Goal: Task Accomplishment & Management: Use online tool/utility

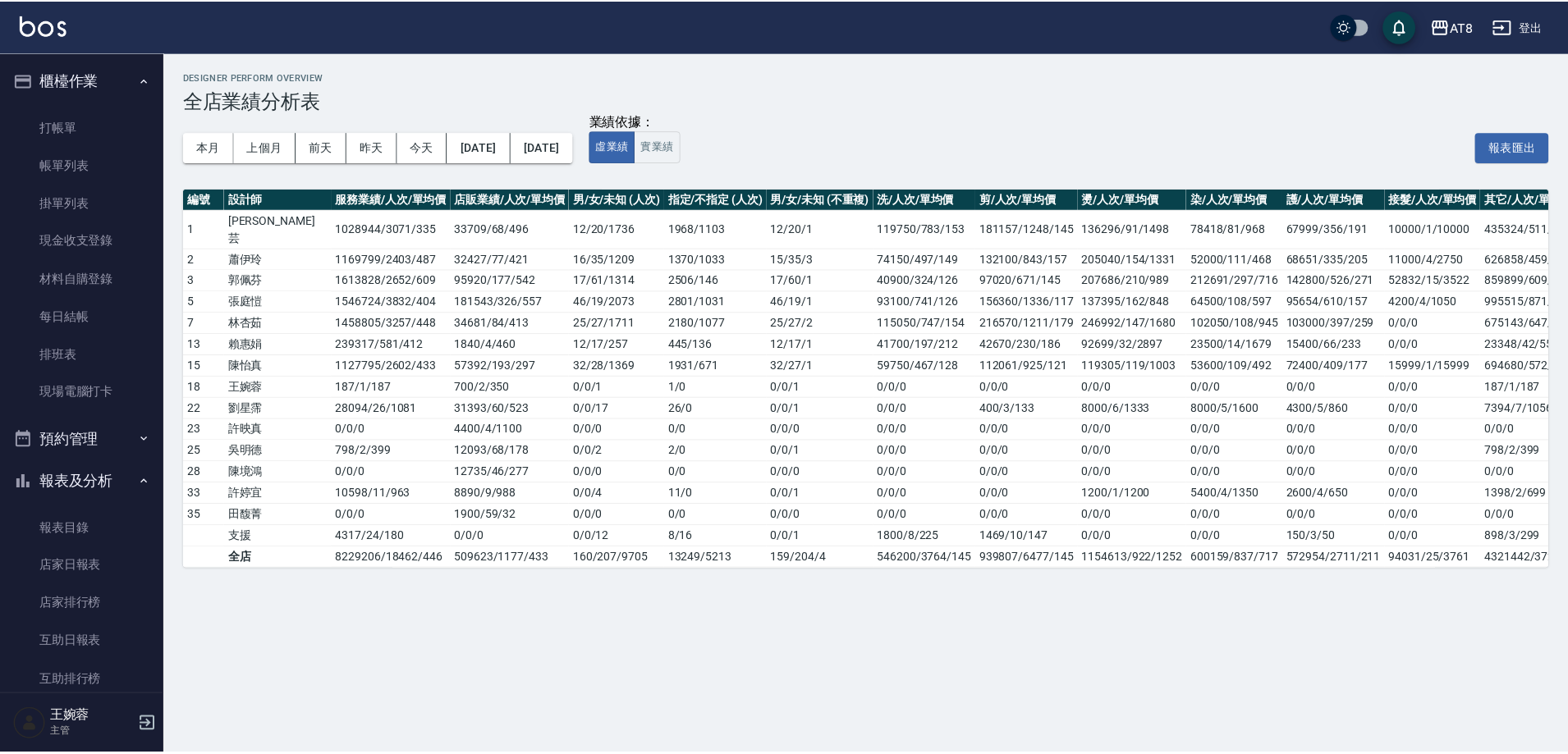
scroll to position [230, 0]
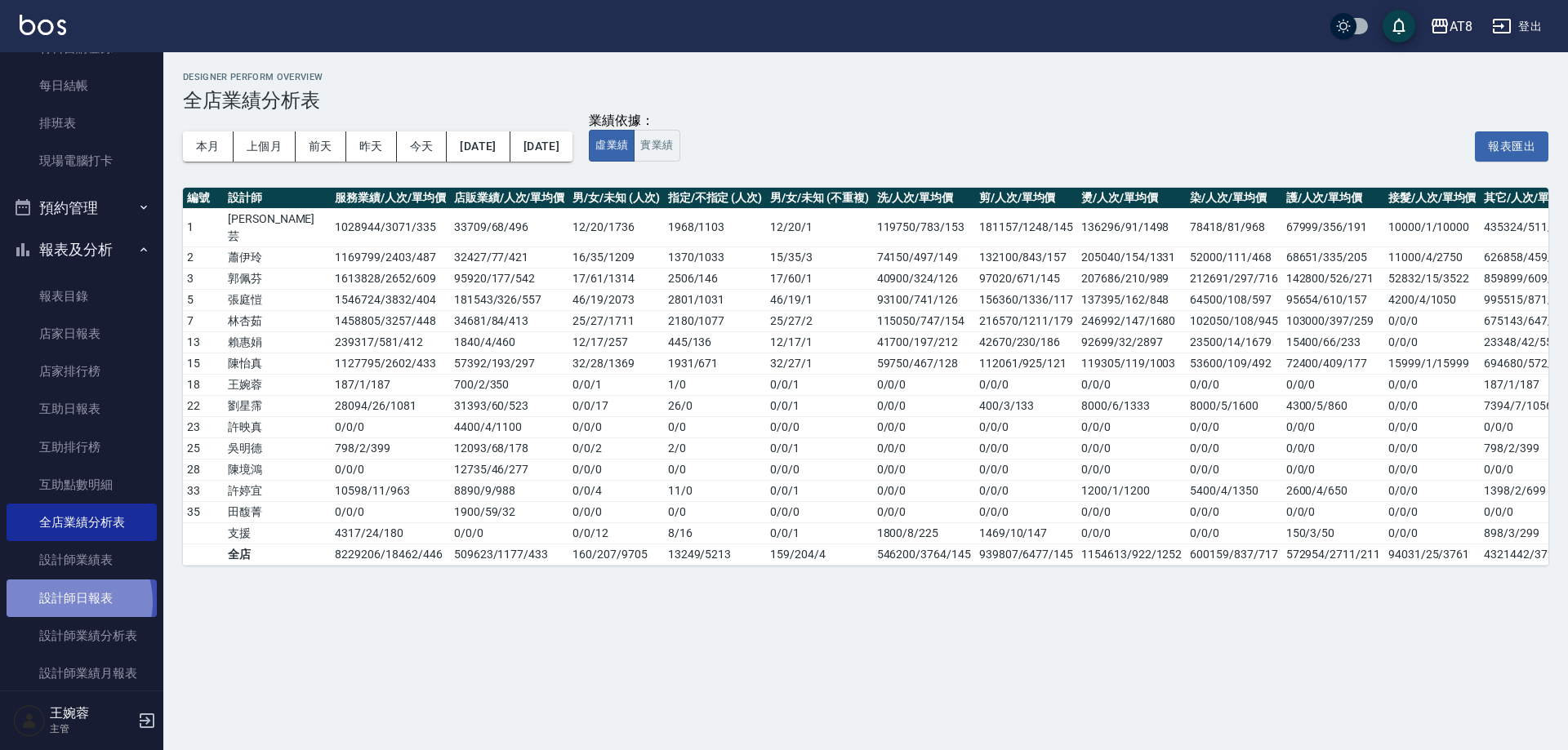
click at [67, 602] on link "設計師日報表" at bounding box center [82, 598] width 150 height 38
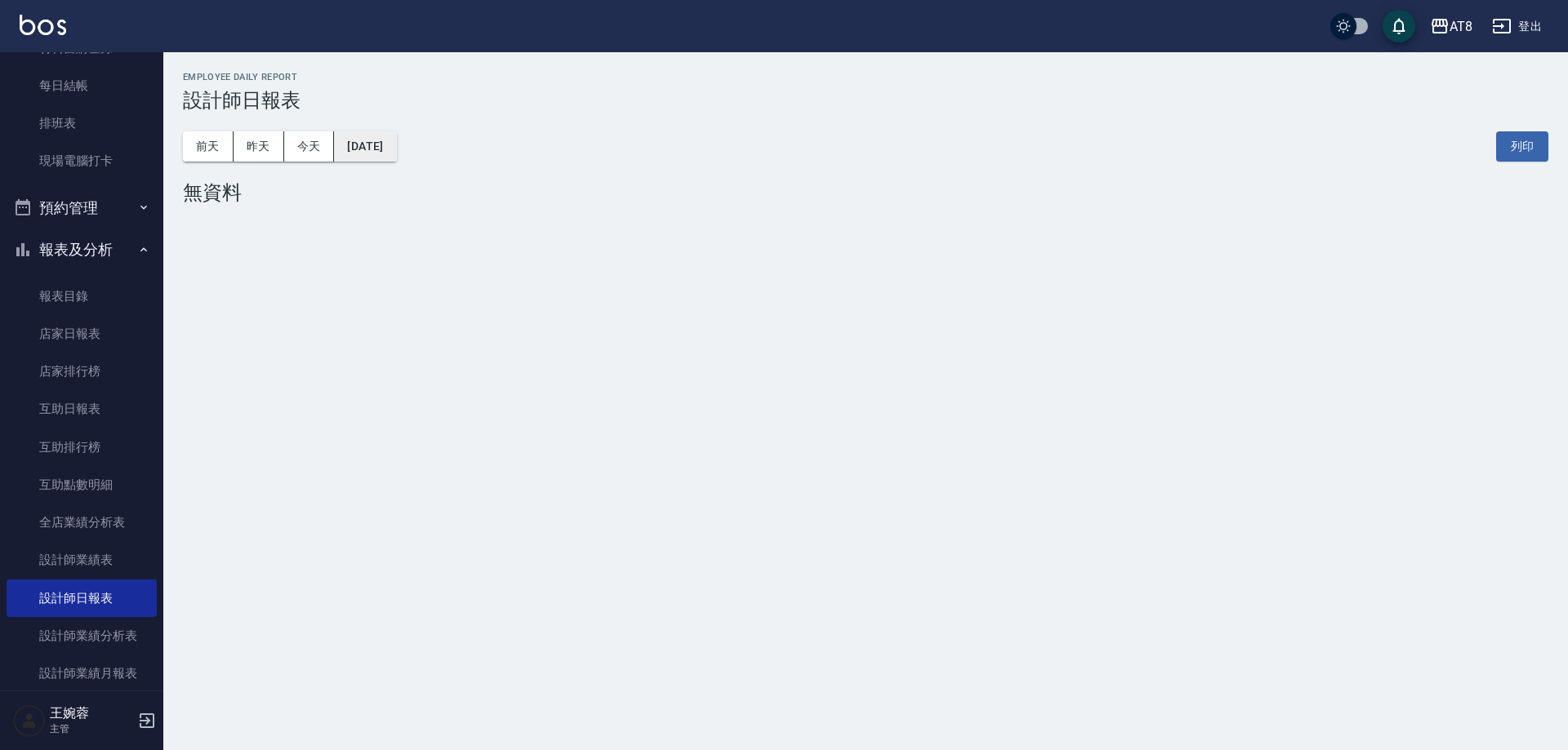
click at [390, 159] on button "[DATE]" at bounding box center [364, 146] width 62 height 31
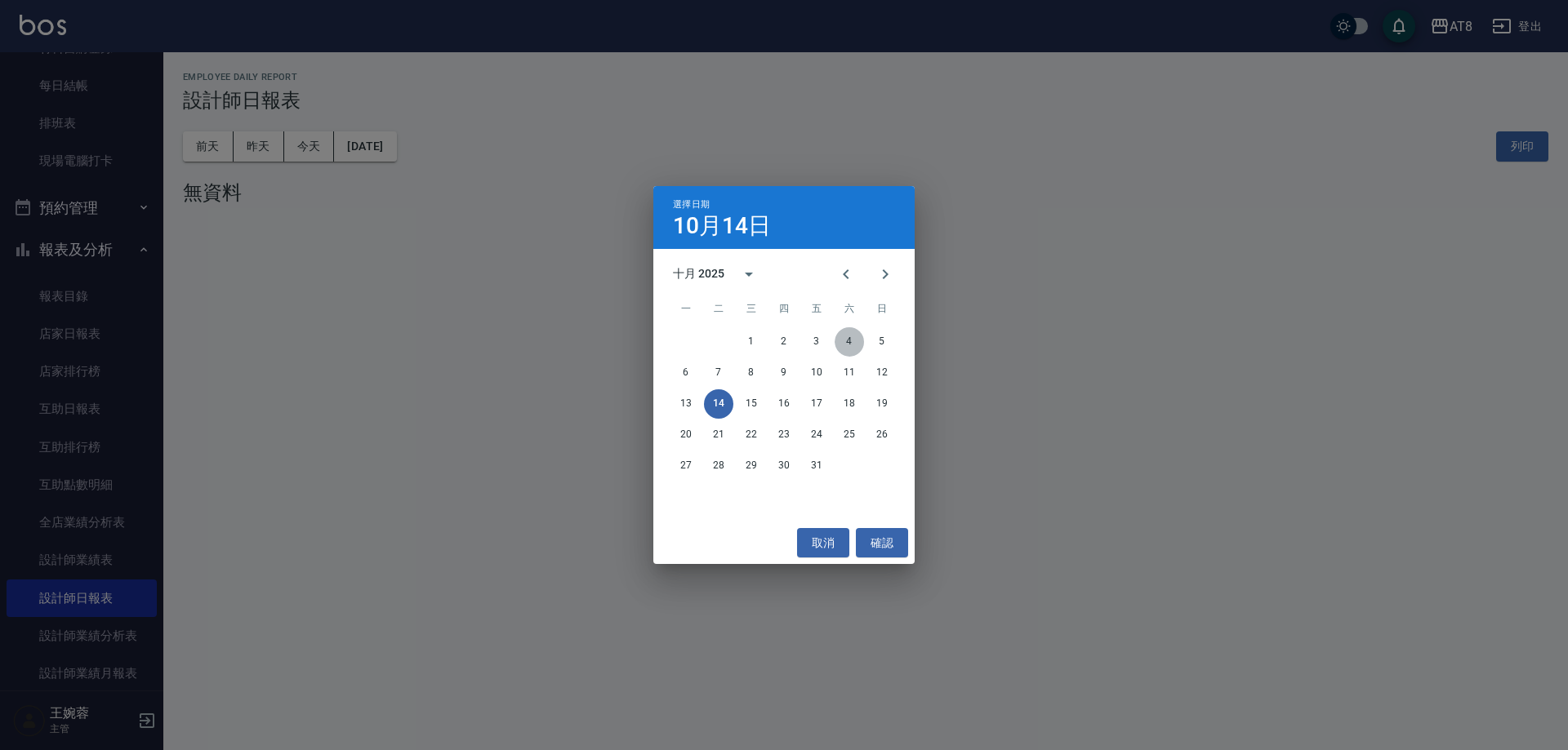
click at [853, 338] on button "4" at bounding box center [849, 342] width 30 height 30
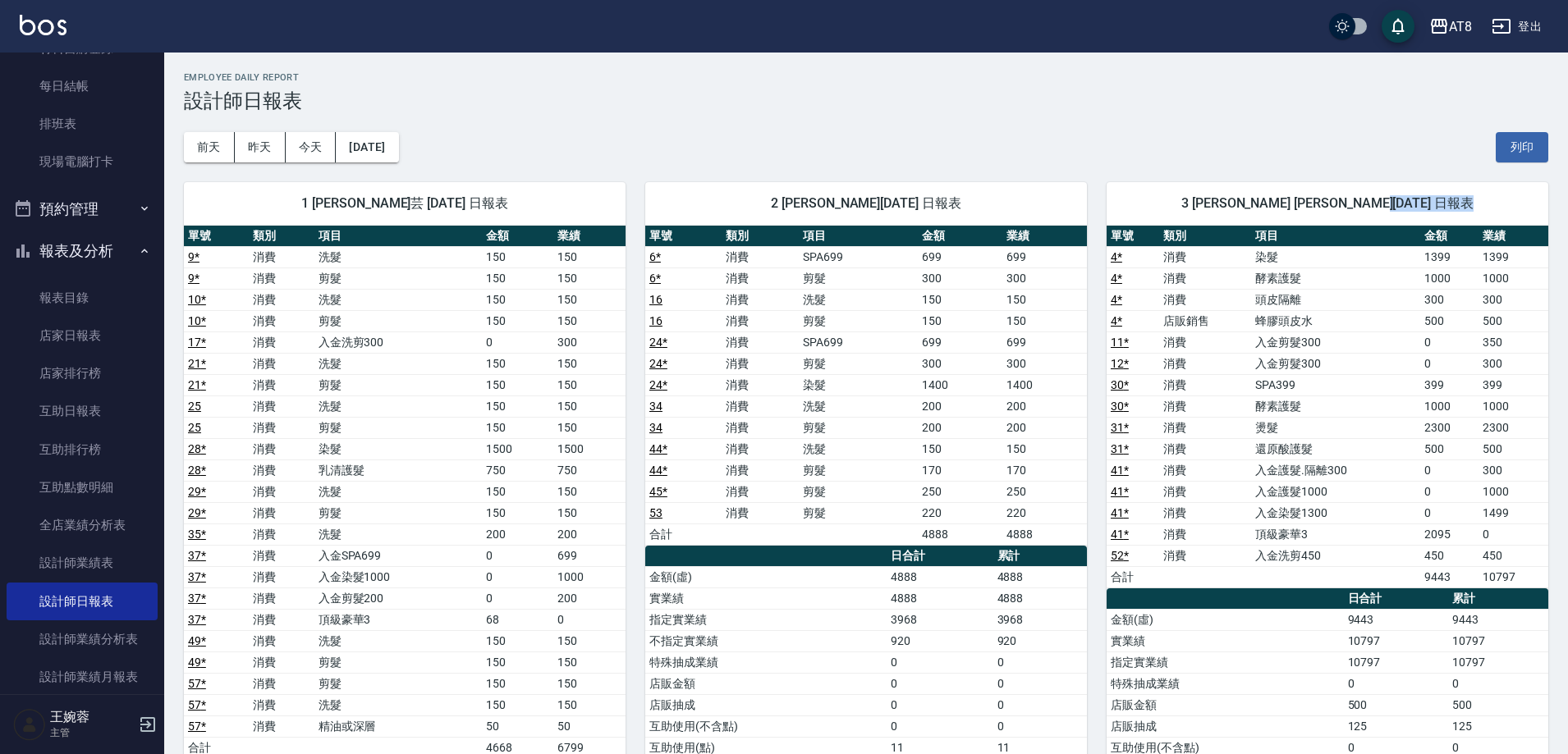
drag, startPoint x: 1567, startPoint y: 193, endPoint x: 1570, endPoint y: 432, distance: 239.0
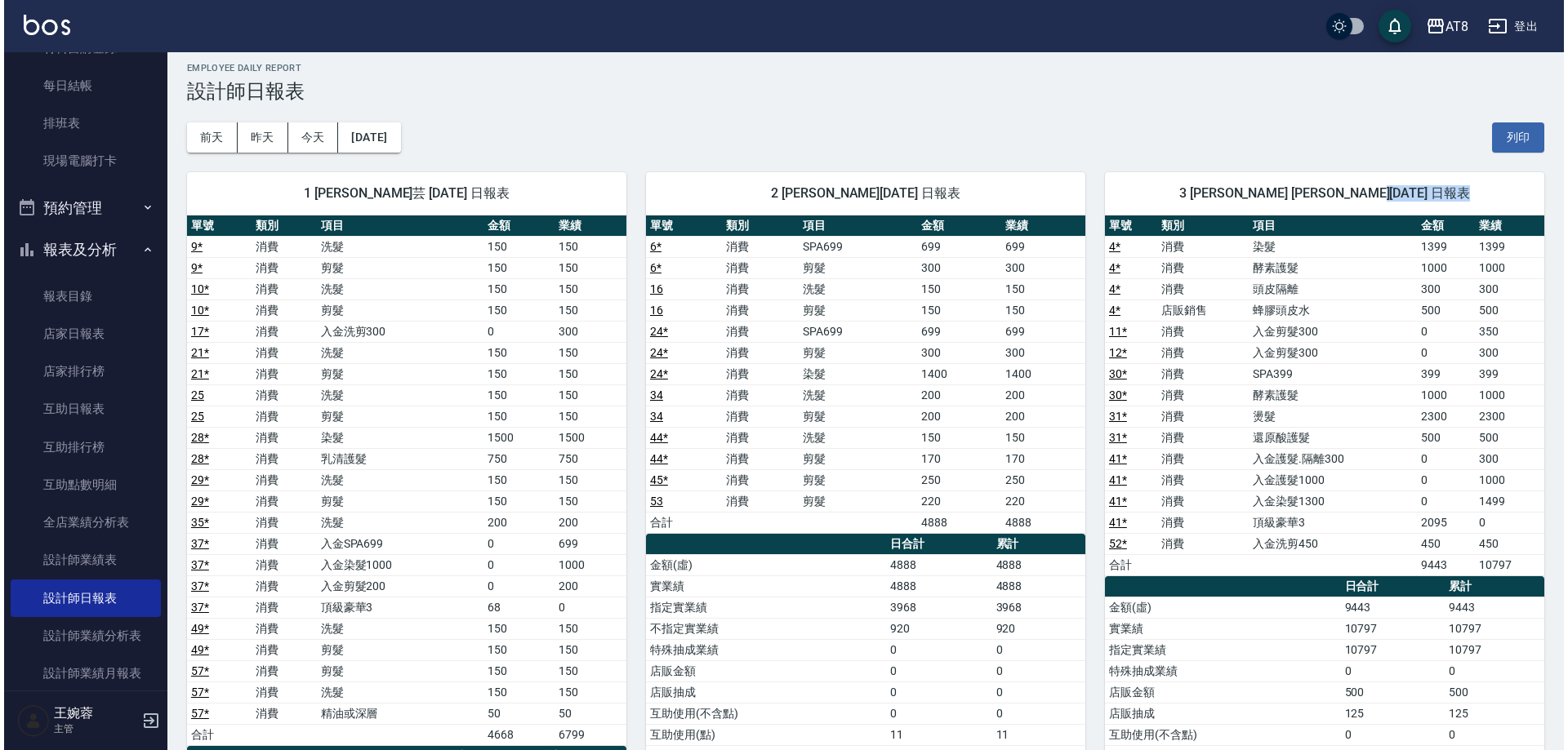
scroll to position [7, 0]
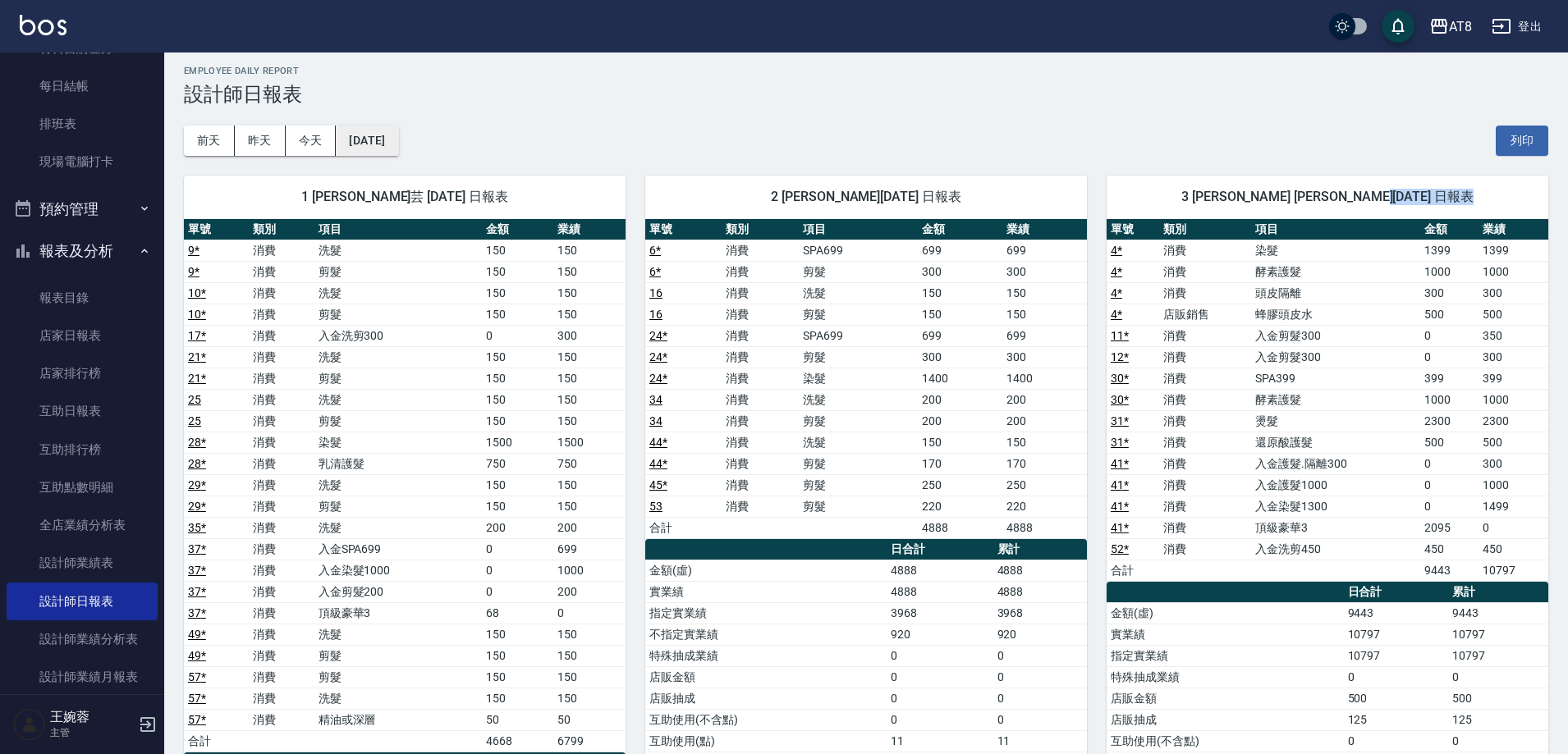
click at [398, 126] on button "[DATE]" at bounding box center [366, 141] width 63 height 31
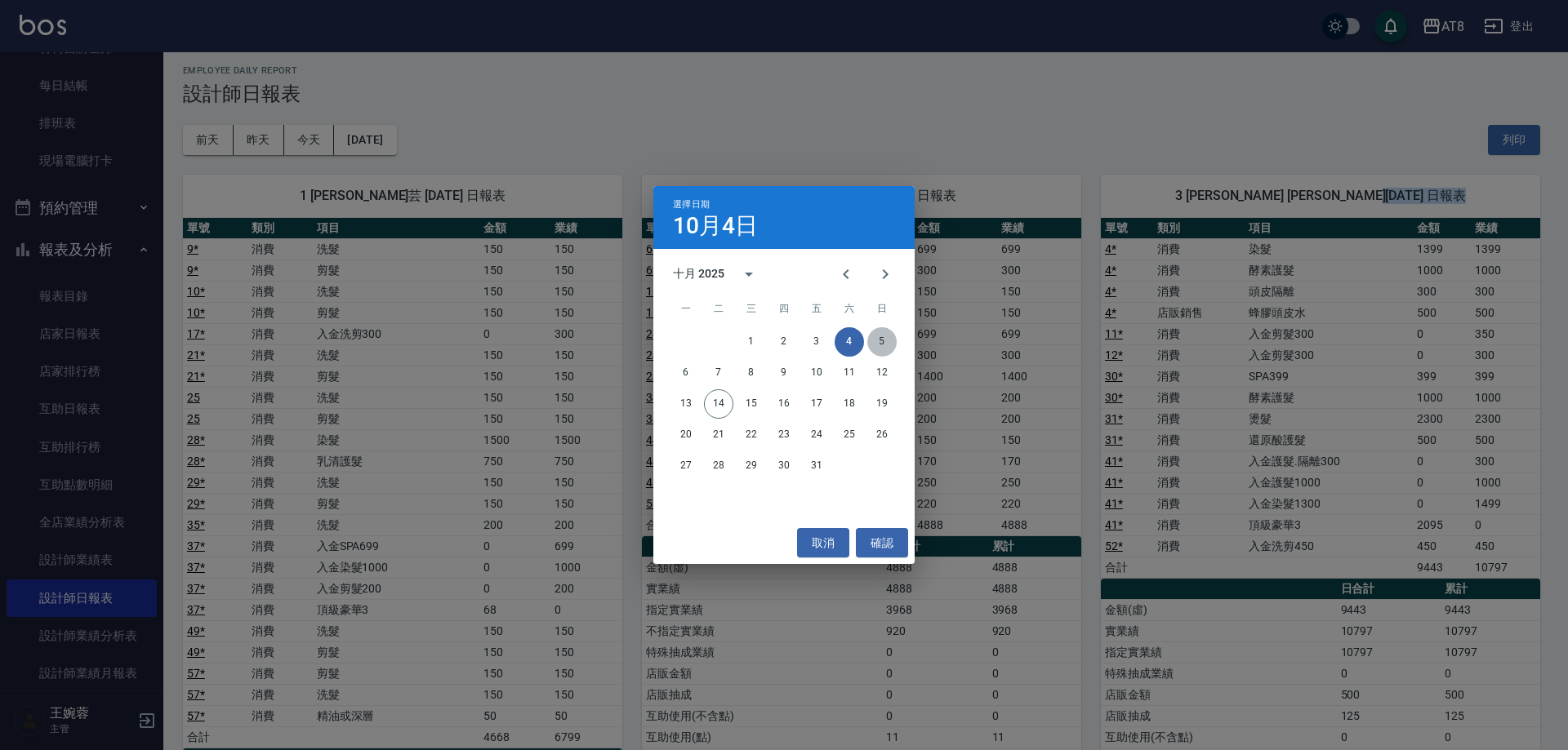
click at [883, 342] on button "5" at bounding box center [882, 342] width 30 height 30
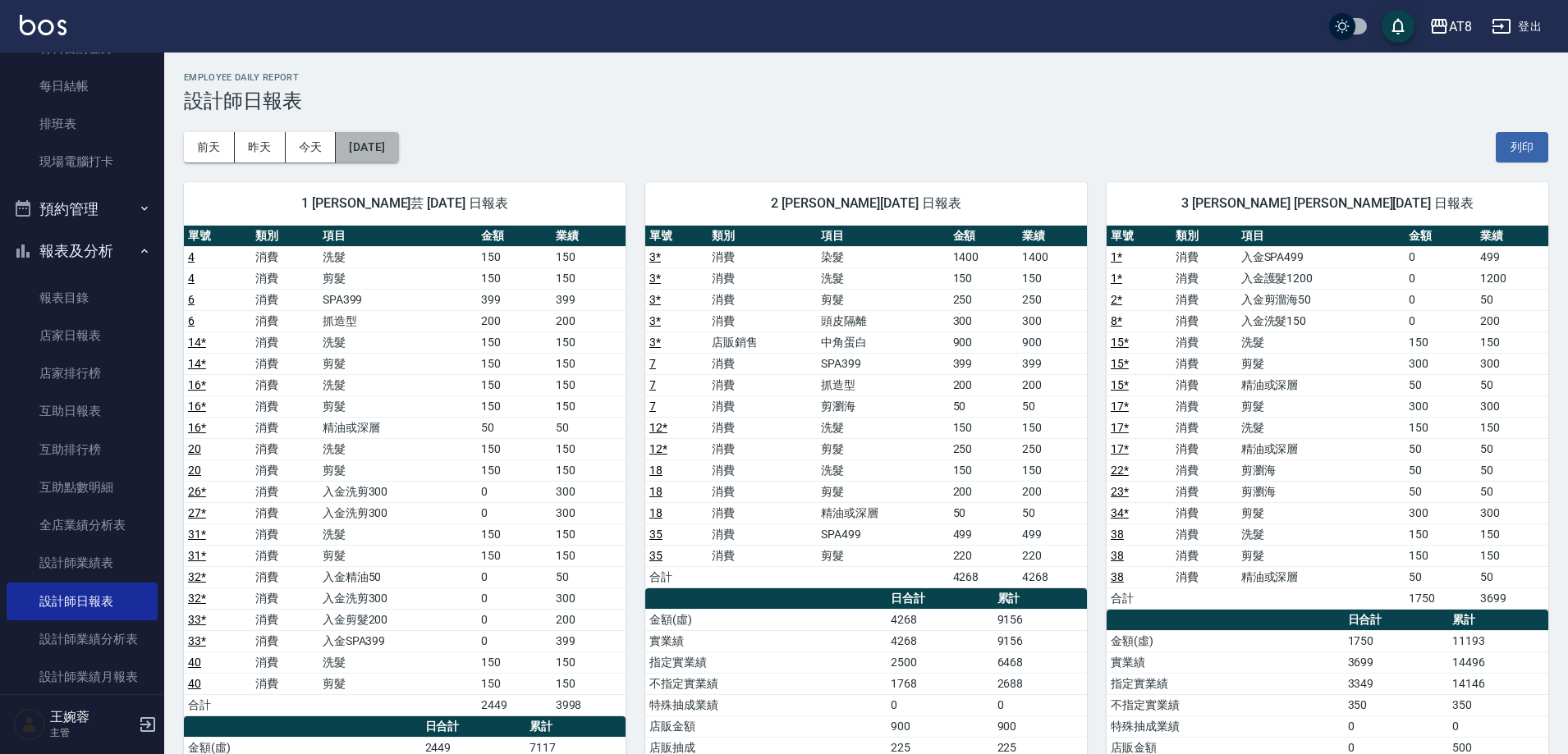
click at [365, 139] on button "[DATE]" at bounding box center [366, 147] width 63 height 31
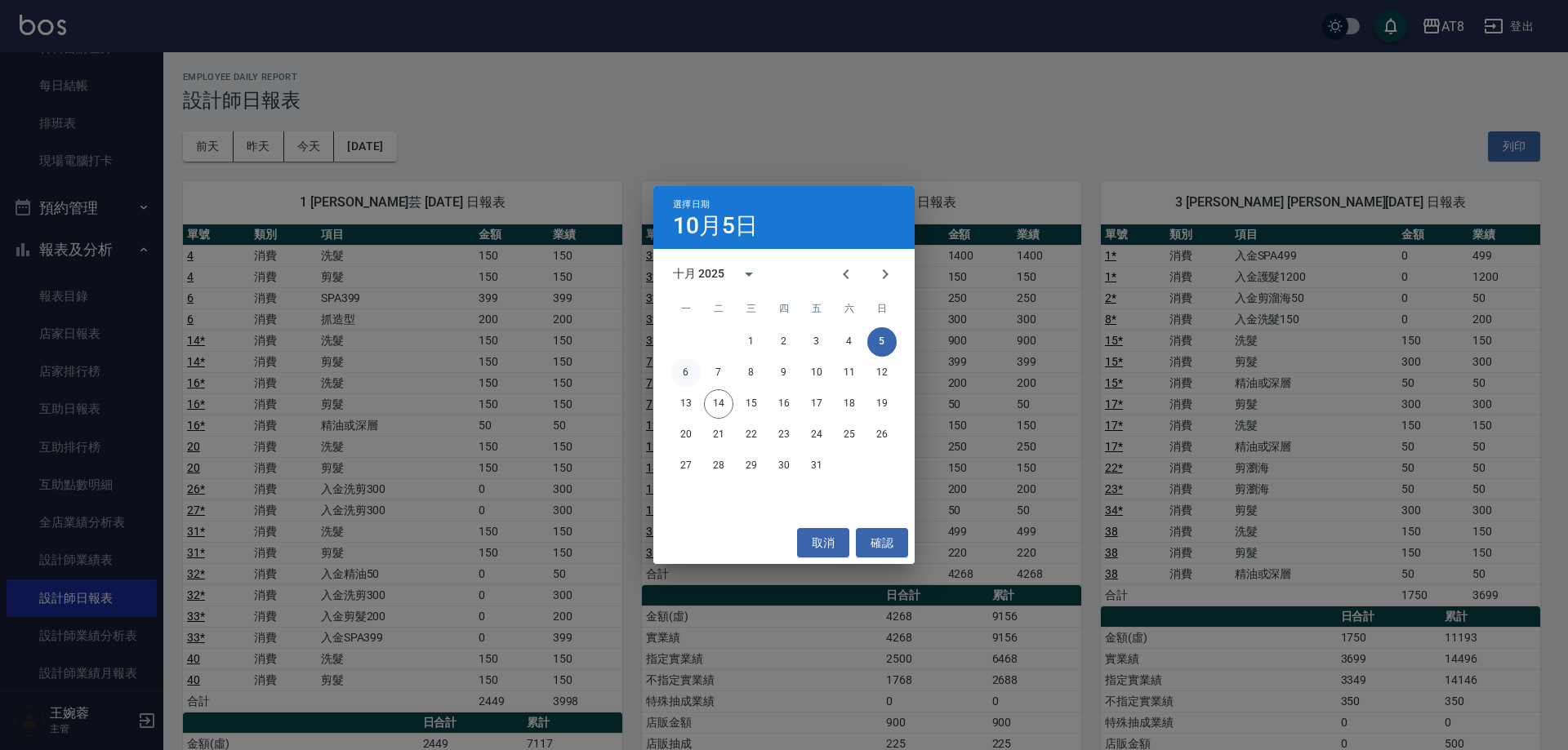
click at [696, 370] on button "6" at bounding box center [686, 373] width 30 height 30
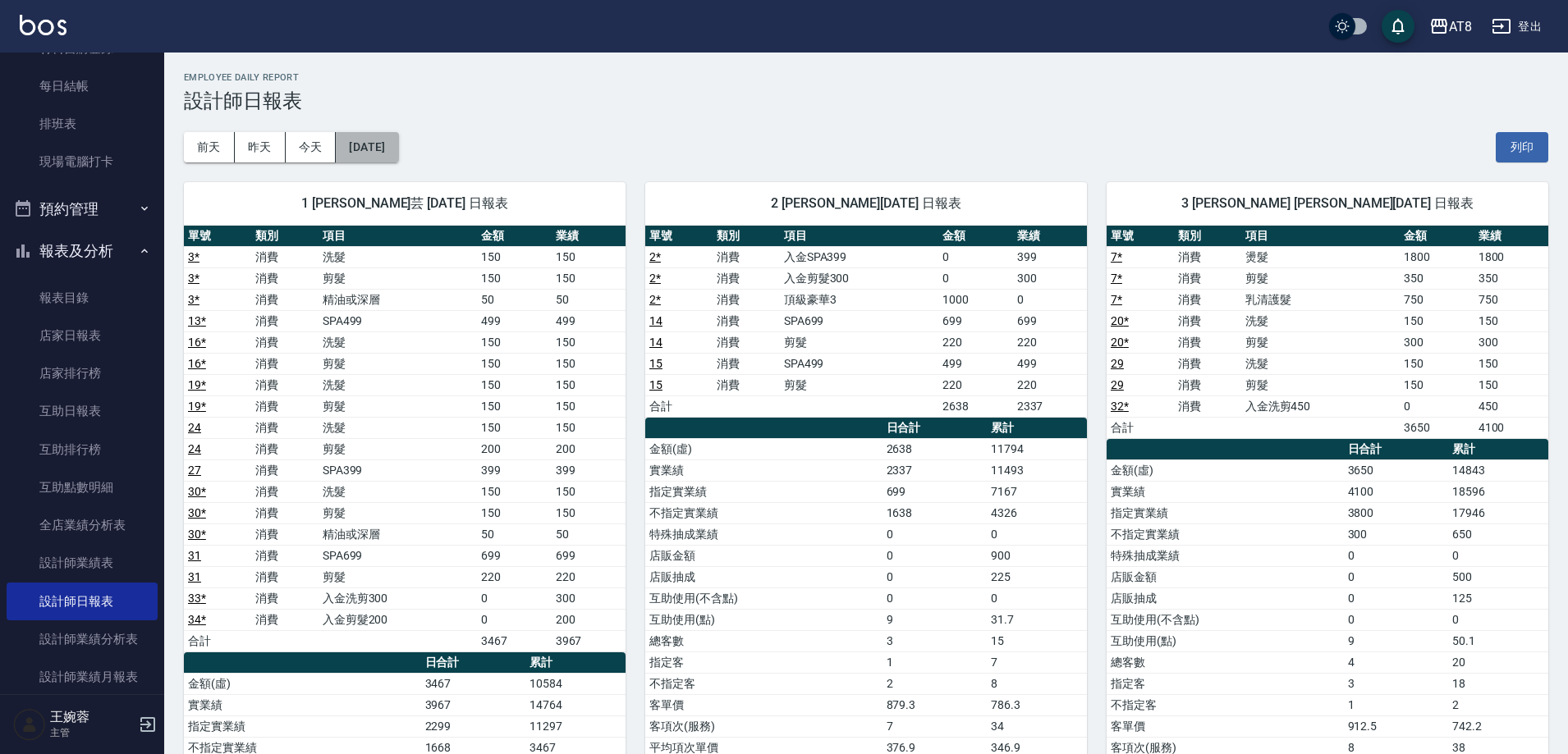
click at [398, 150] on button "[DATE]" at bounding box center [366, 147] width 63 height 31
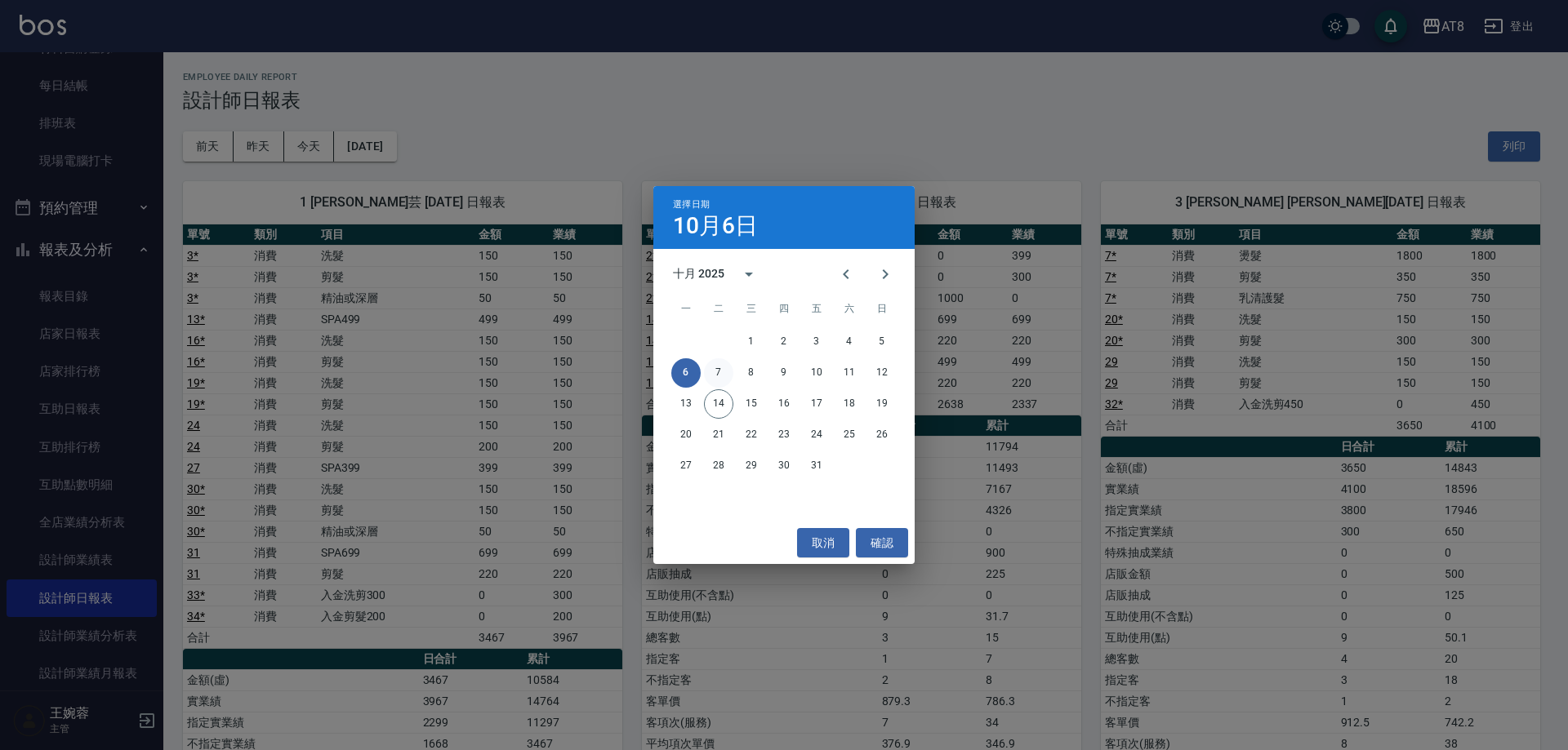
click at [714, 369] on button "7" at bounding box center [719, 373] width 30 height 30
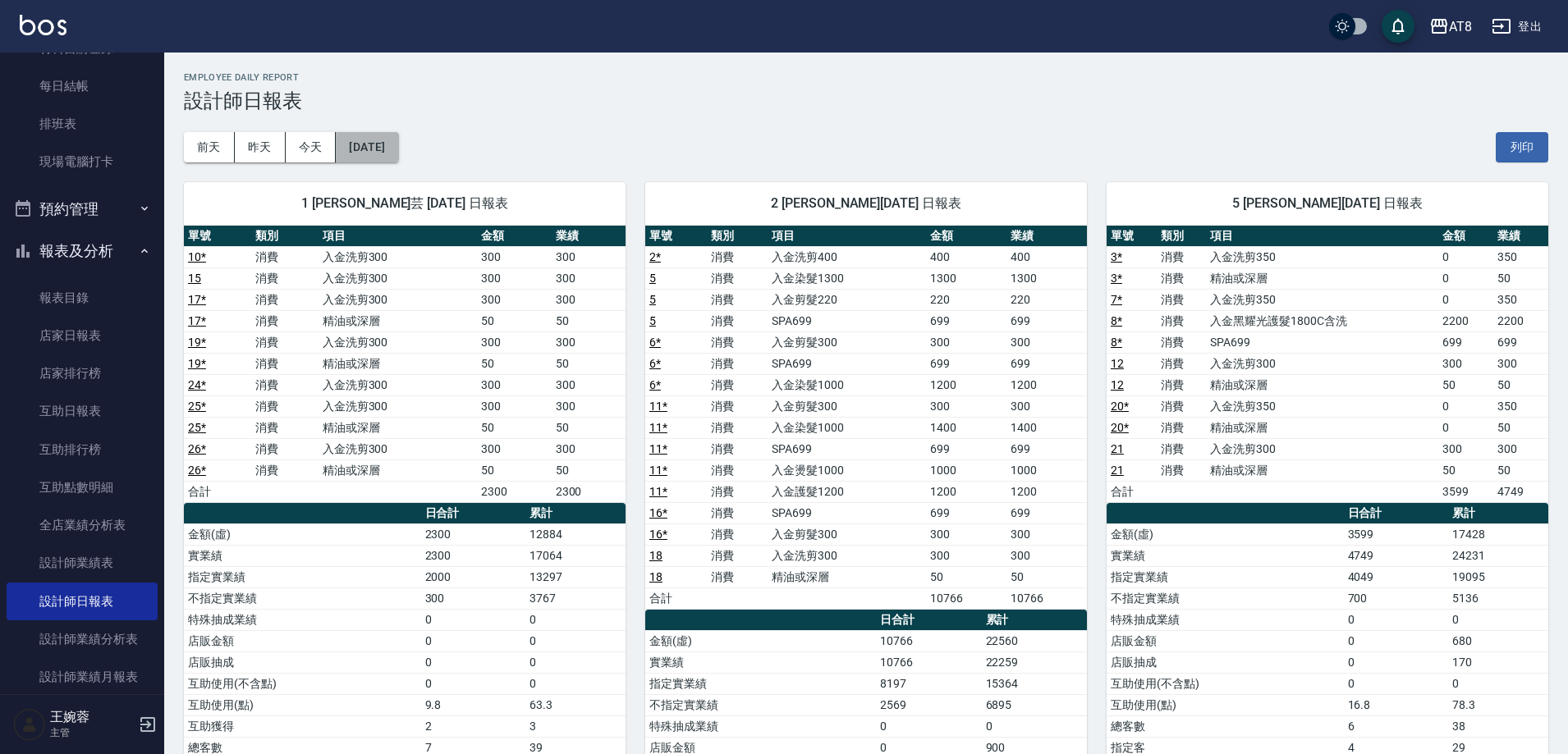
click at [365, 145] on button "[DATE]" at bounding box center [366, 147] width 63 height 31
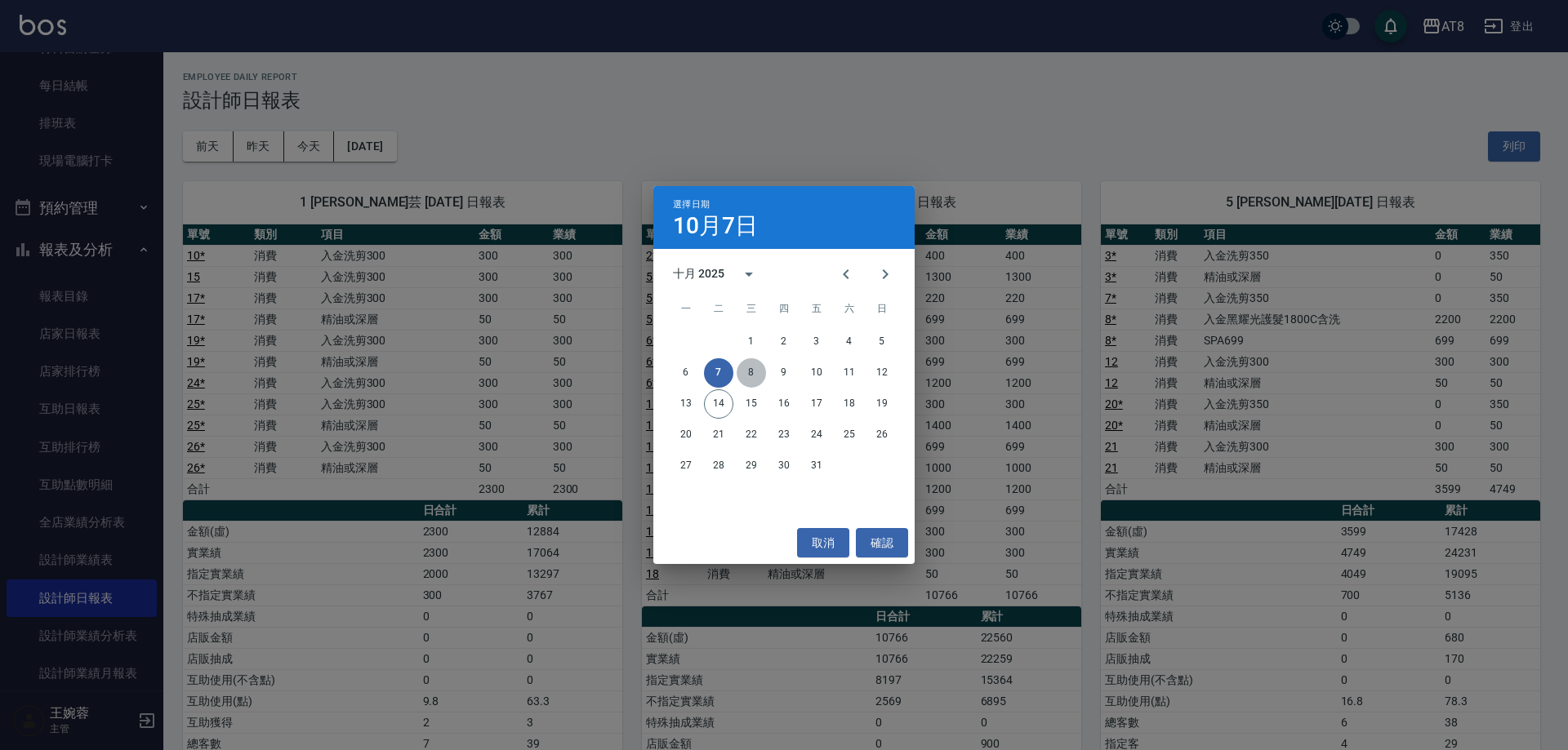
click at [747, 369] on button "8" at bounding box center [751, 373] width 30 height 30
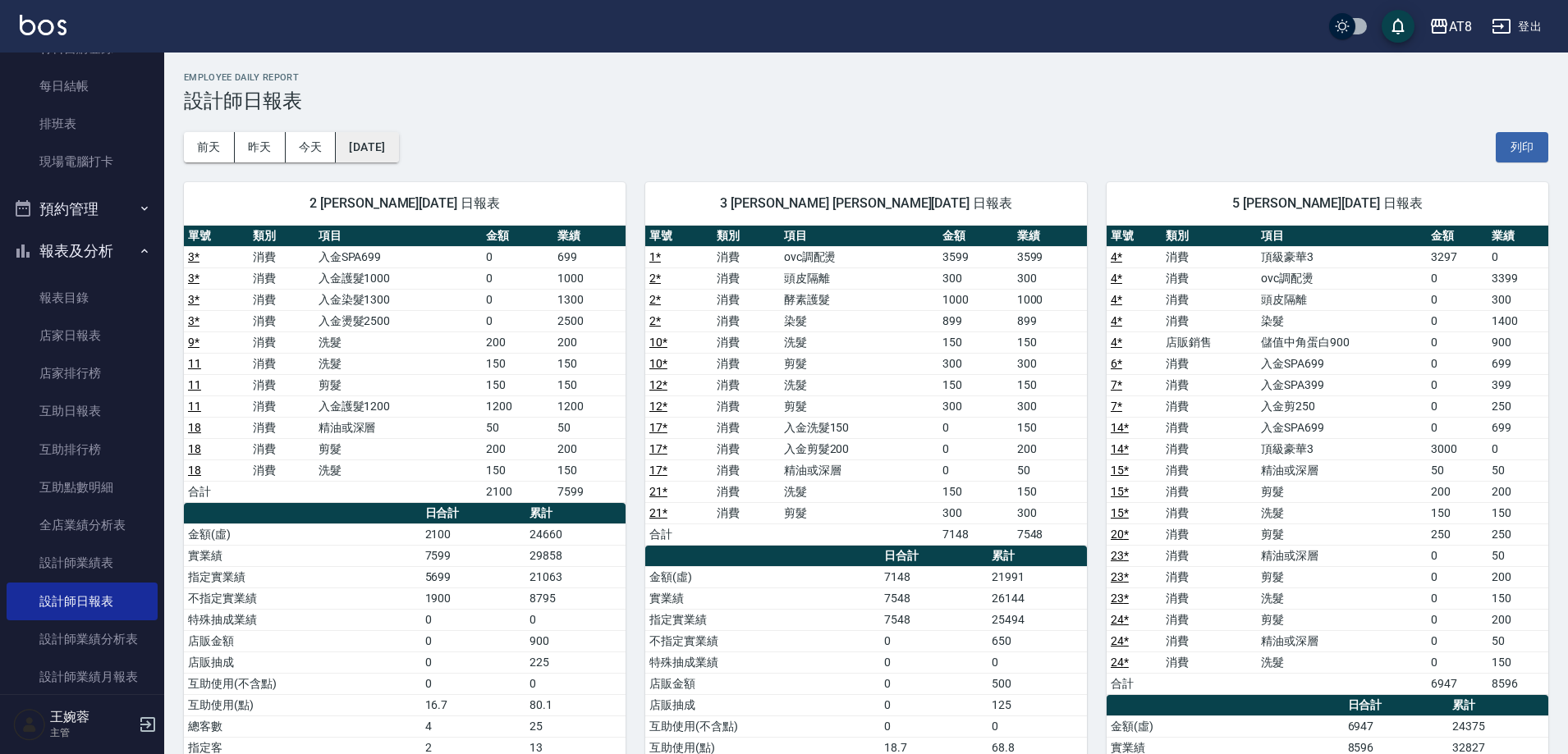
click at [377, 136] on button "[DATE]" at bounding box center [366, 147] width 63 height 31
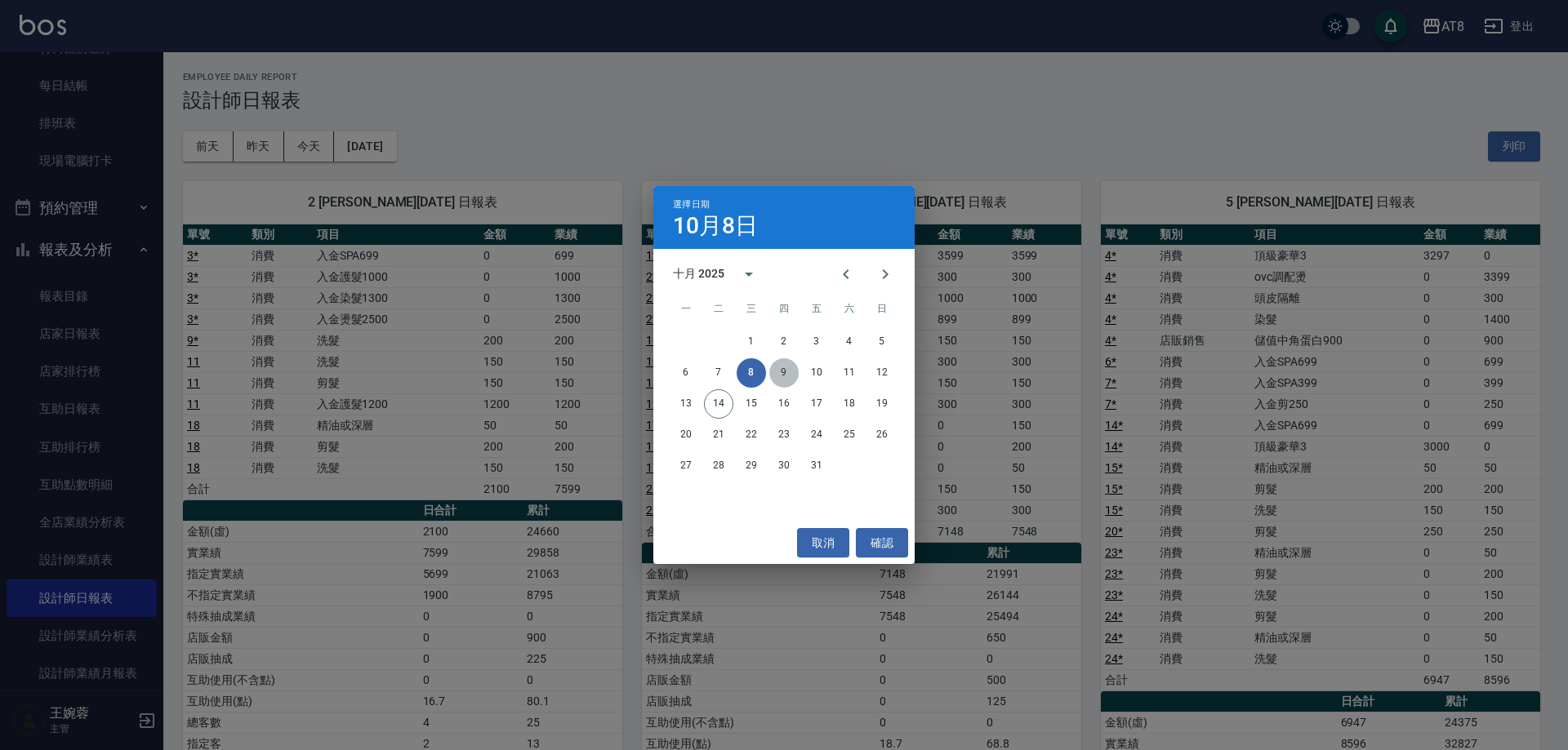
click at [788, 371] on button "9" at bounding box center [784, 373] width 30 height 30
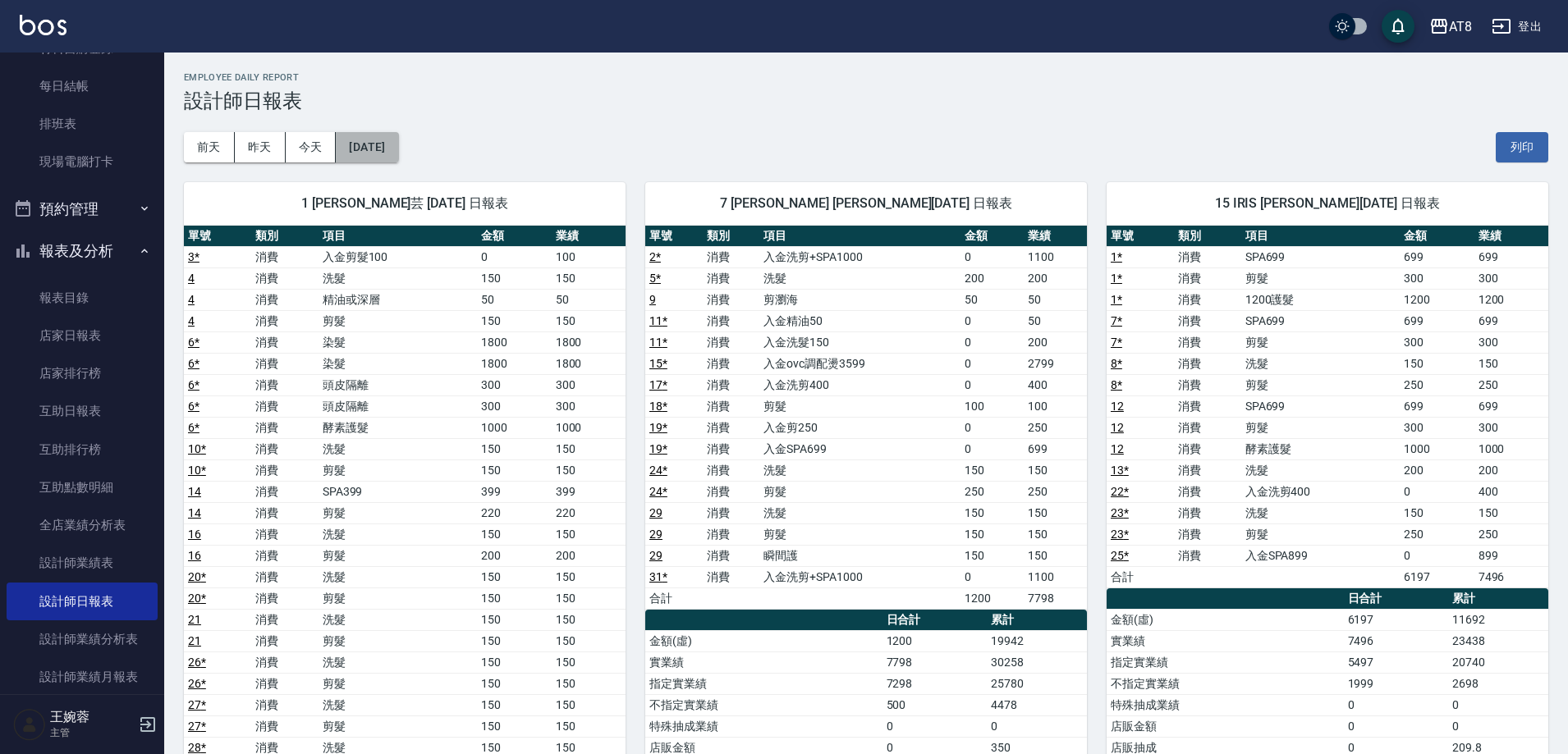
click at [367, 155] on button "[DATE]" at bounding box center [366, 147] width 63 height 31
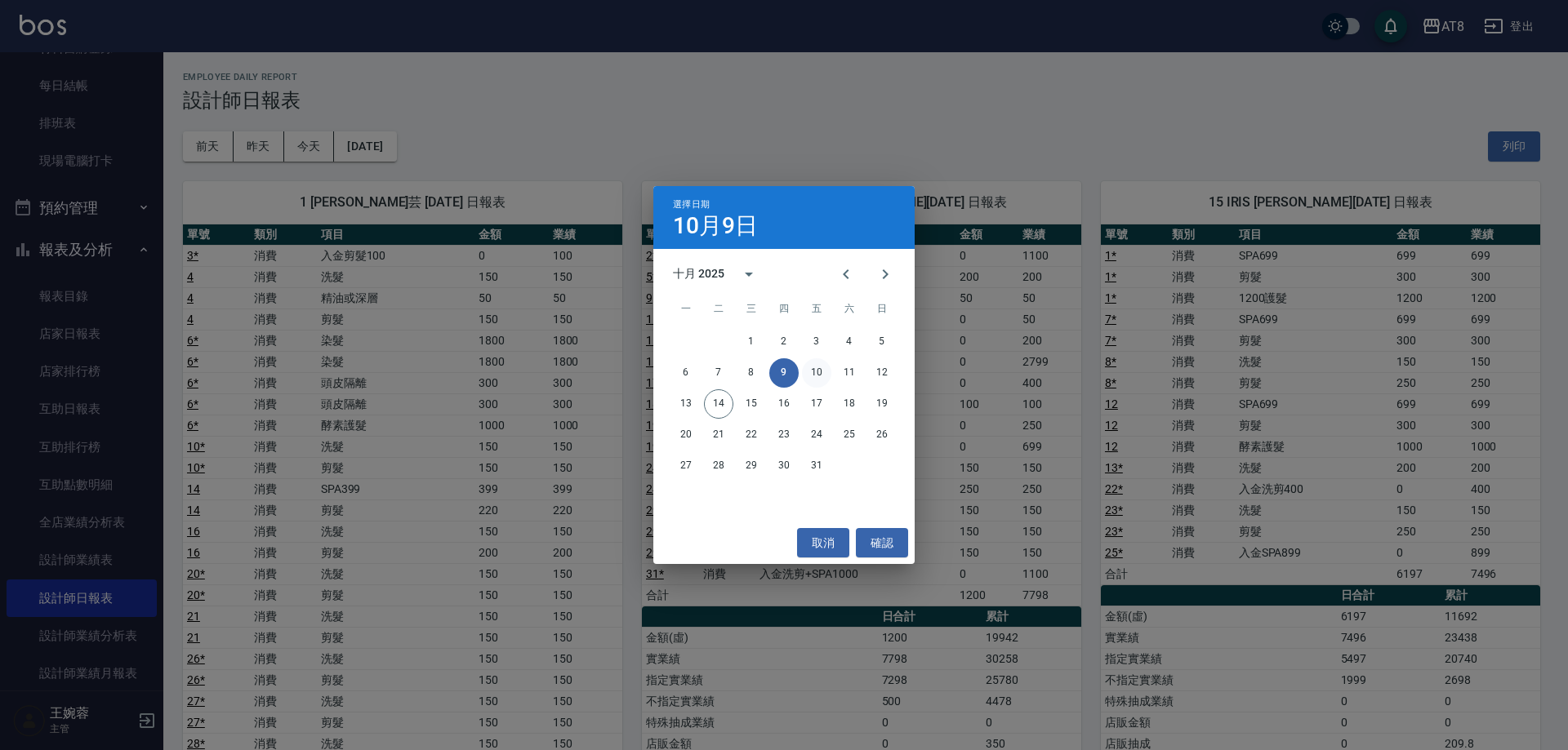
click at [806, 371] on button "10" at bounding box center [817, 373] width 30 height 30
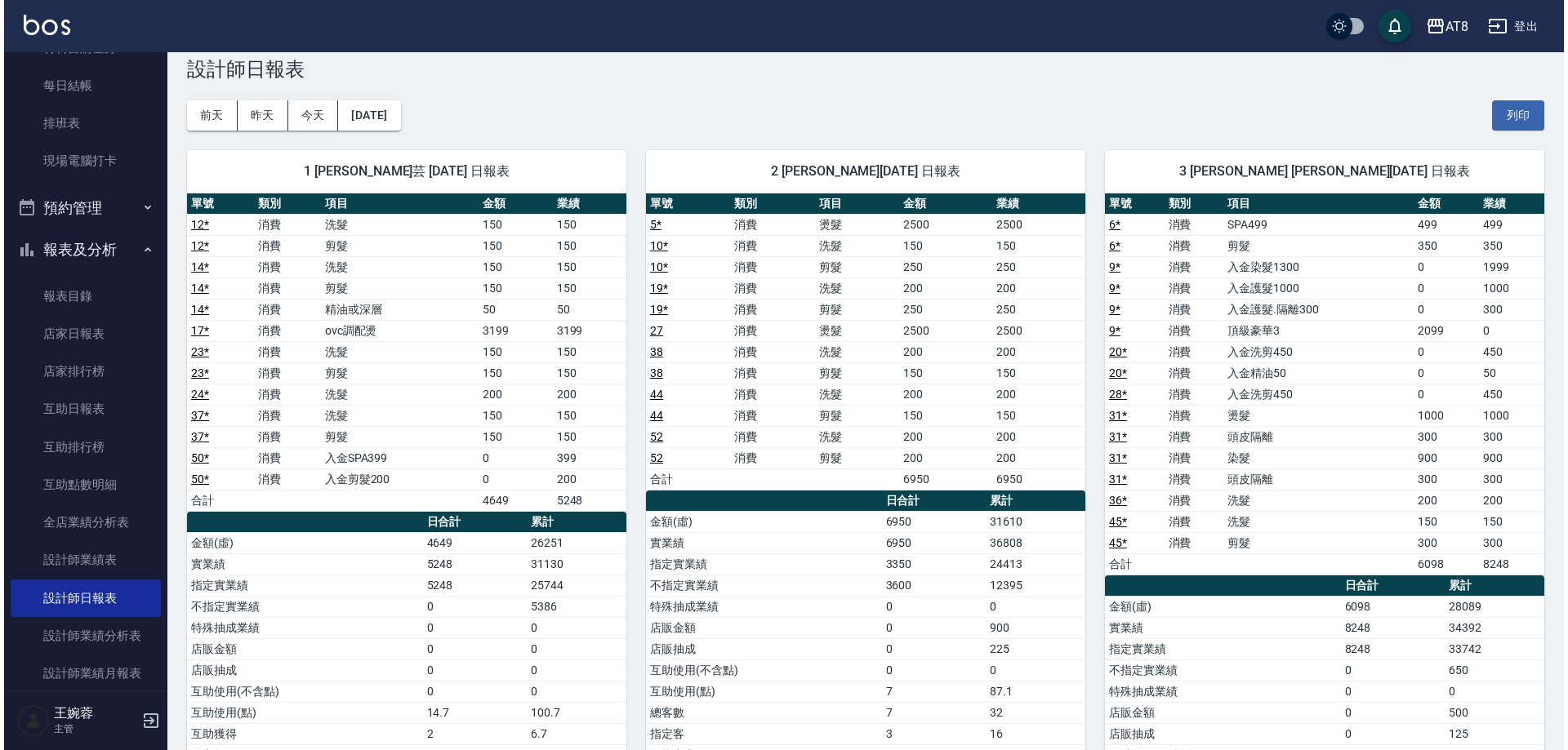
scroll to position [6, 0]
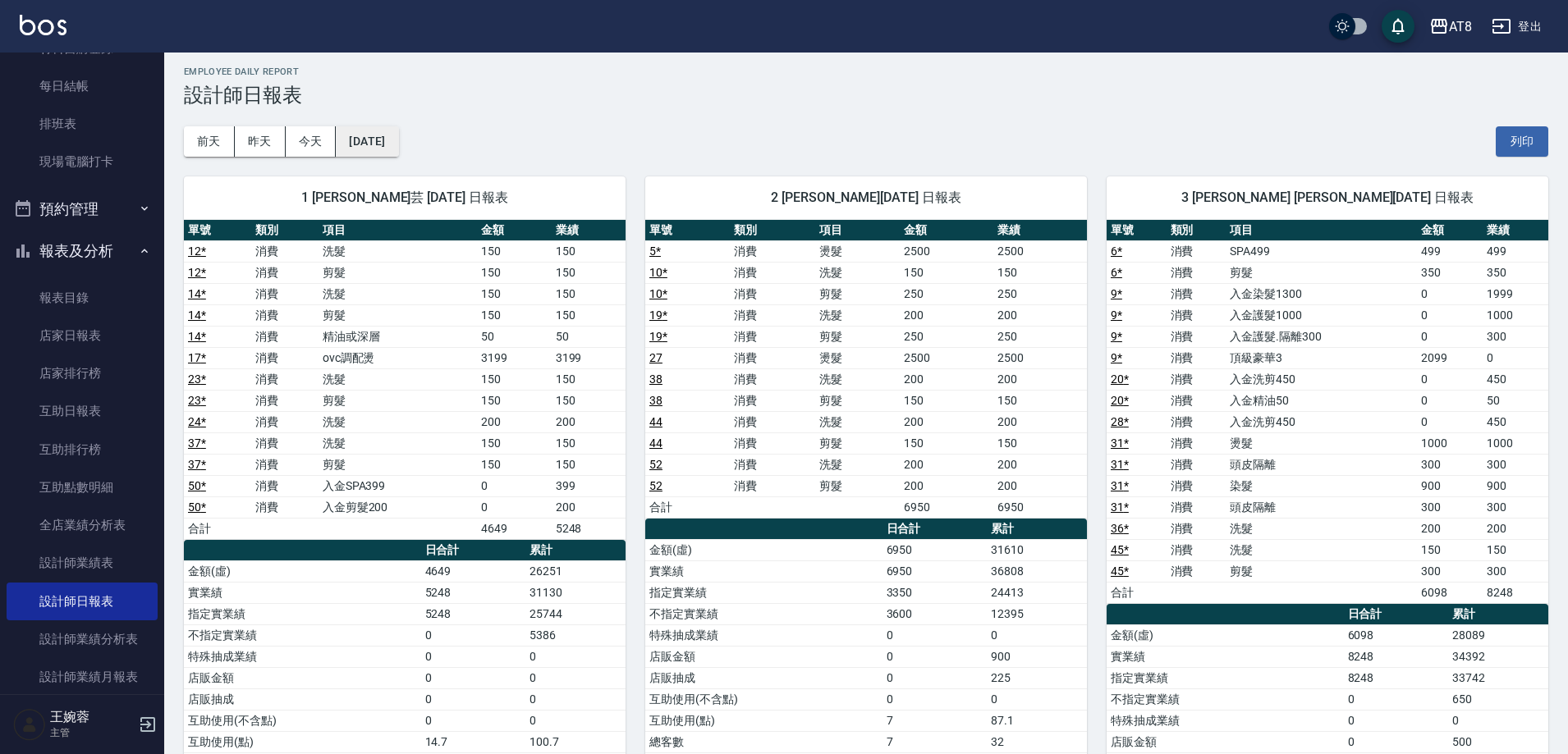
click at [398, 138] on button "[DATE]" at bounding box center [366, 141] width 63 height 31
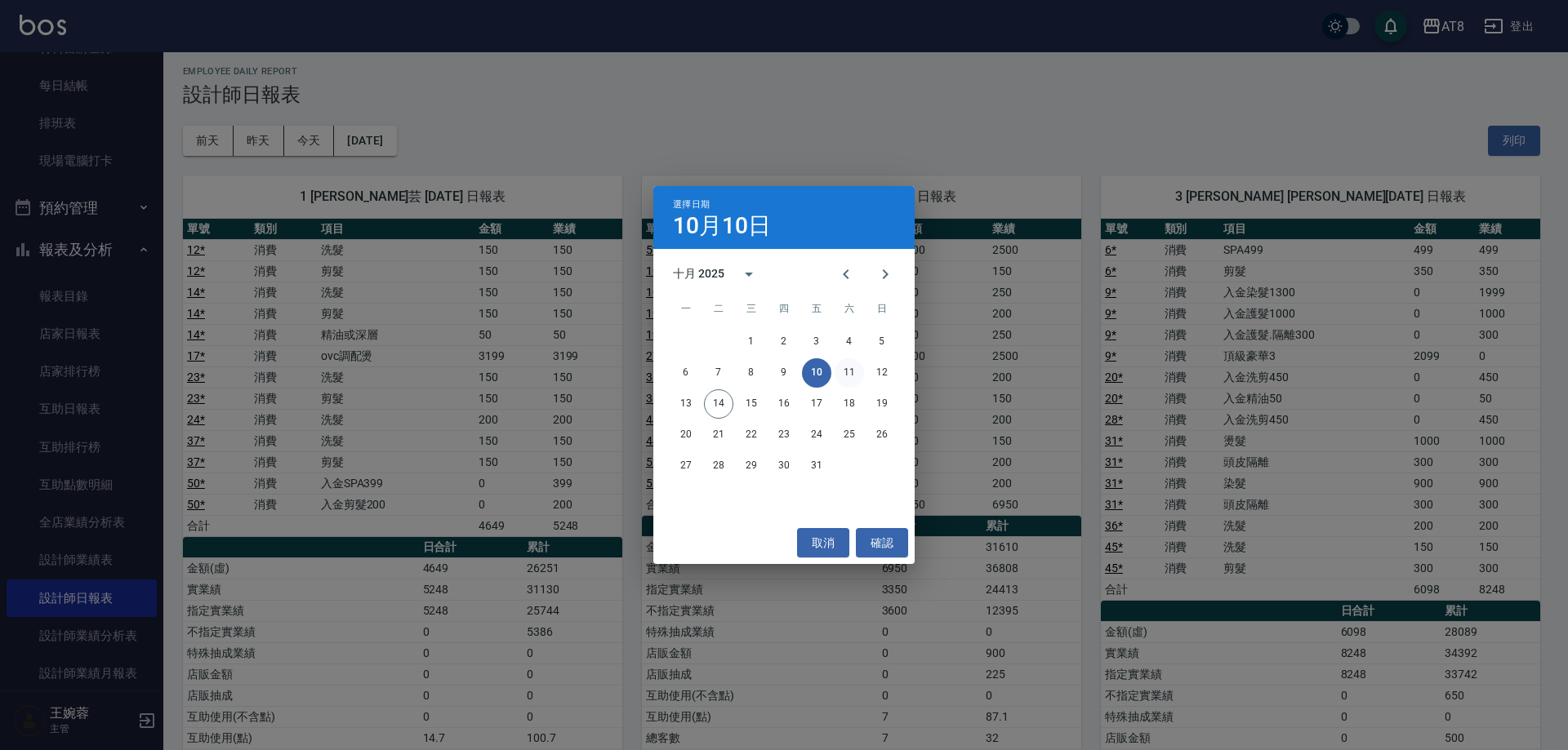
click at [851, 371] on button "11" at bounding box center [849, 373] width 30 height 30
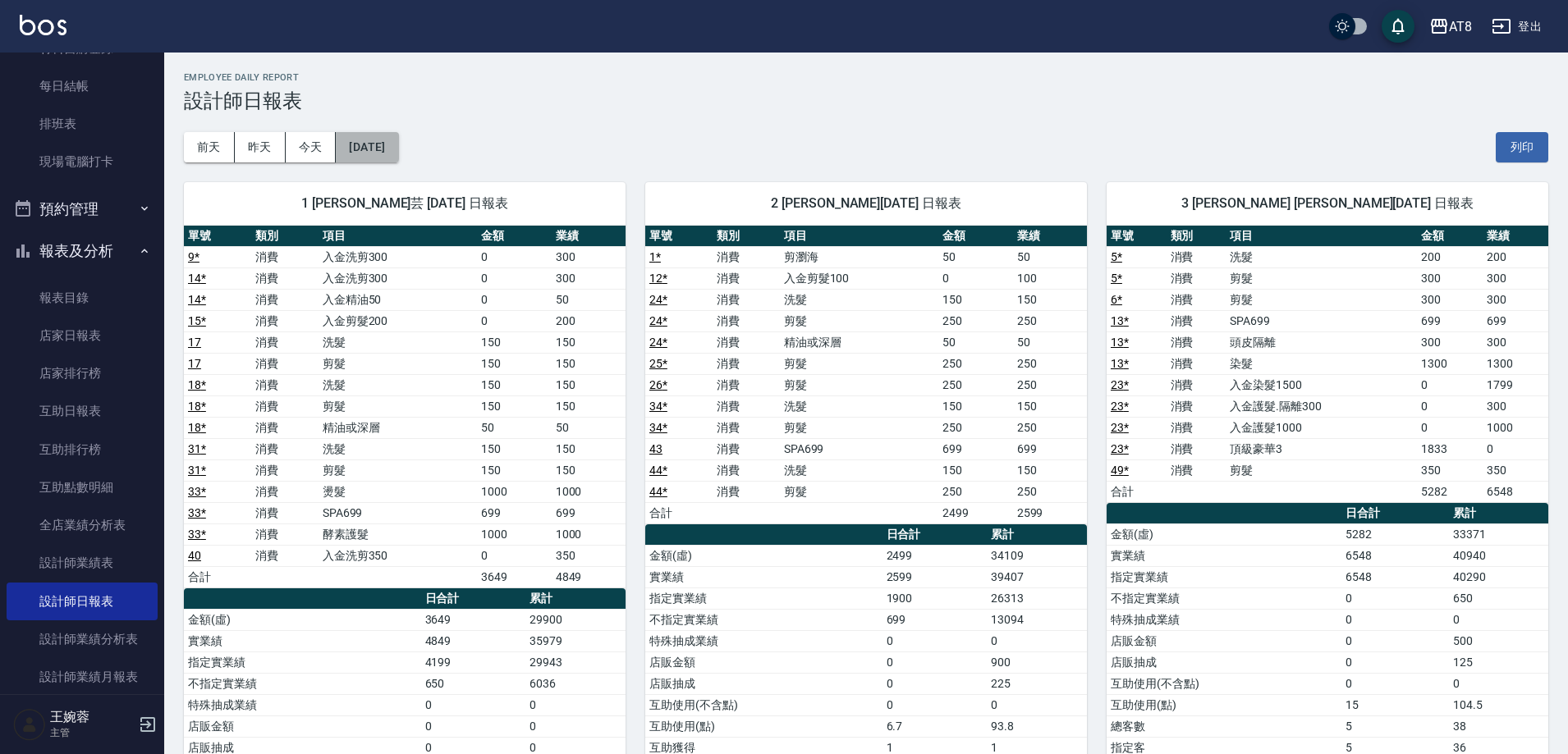
click at [368, 145] on button "[DATE]" at bounding box center [366, 147] width 63 height 31
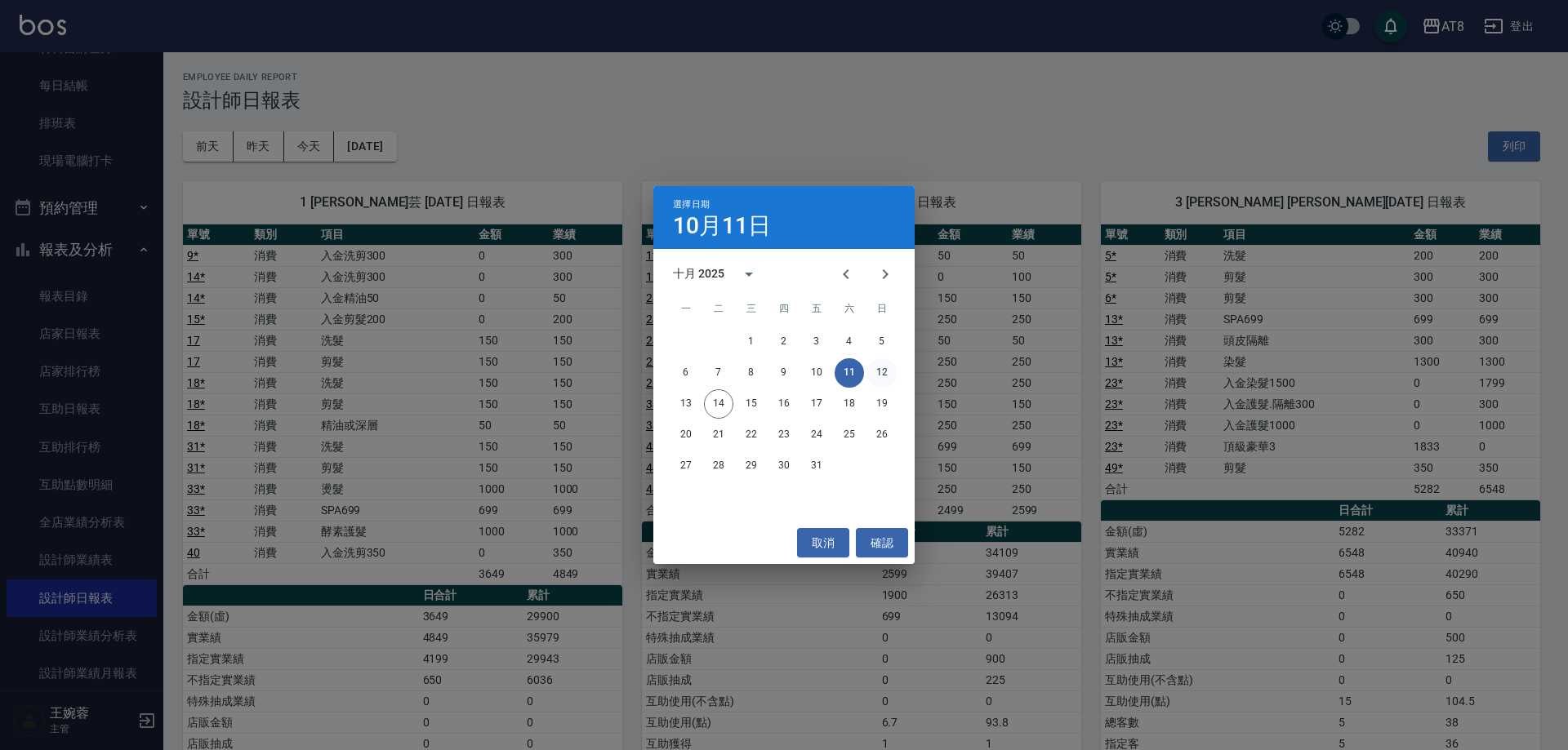
click at [880, 377] on button "12" at bounding box center [882, 373] width 30 height 30
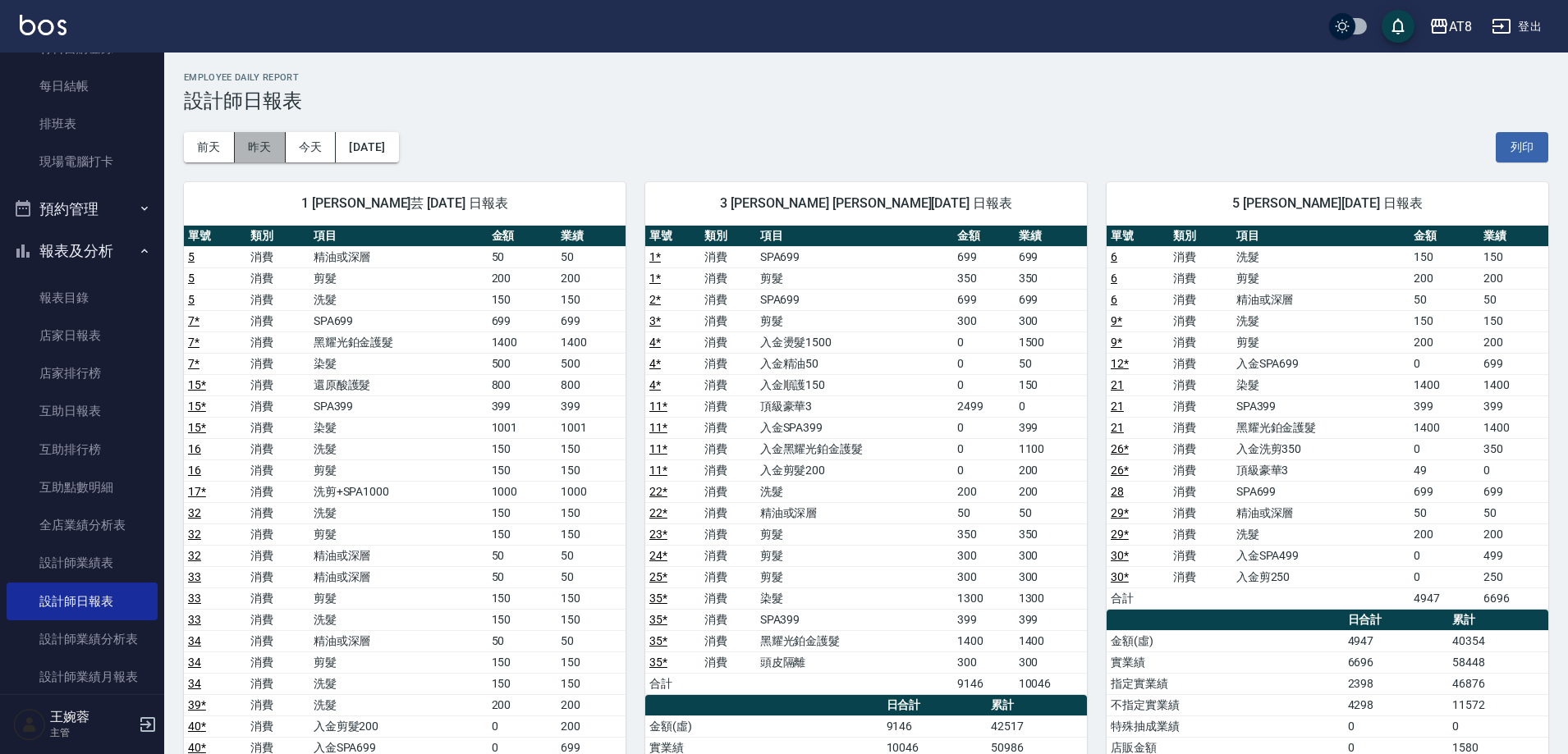
click at [255, 152] on button "昨天" at bounding box center [260, 147] width 51 height 31
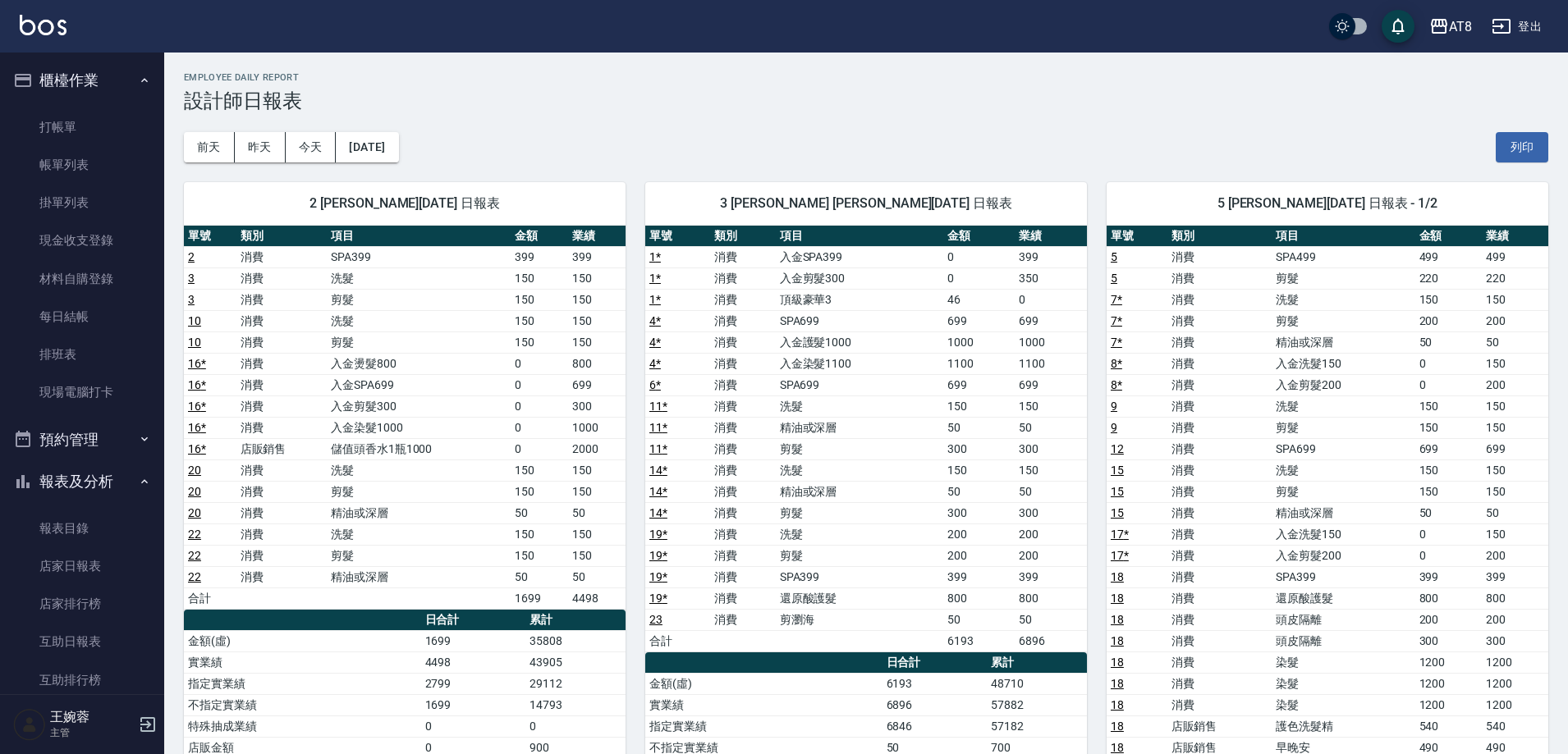
click at [80, 477] on button "報表及分析" at bounding box center [82, 481] width 151 height 43
click at [60, 78] on button "櫃檯作業" at bounding box center [82, 80] width 151 height 43
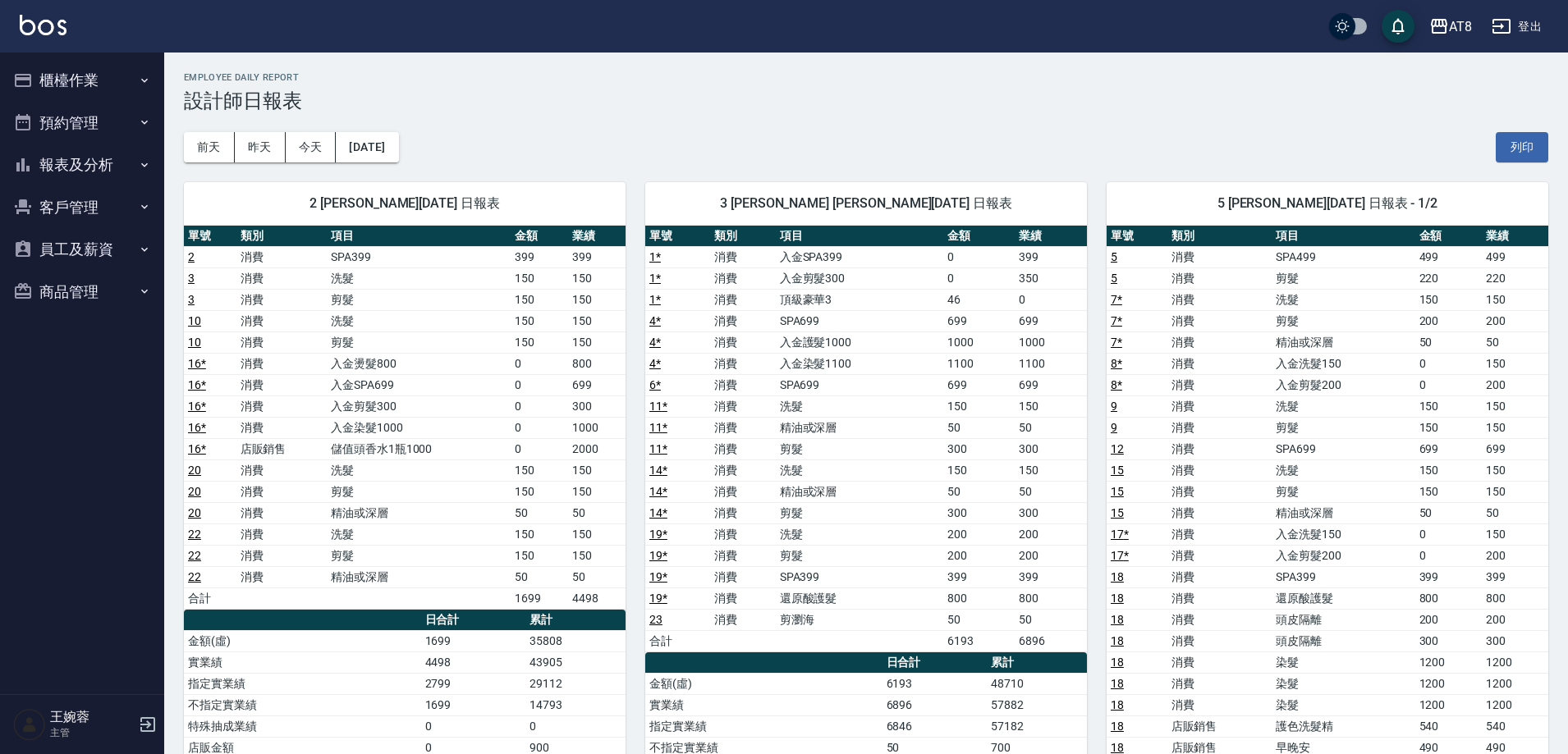
click at [60, 78] on button "櫃檯作業" at bounding box center [82, 80] width 151 height 43
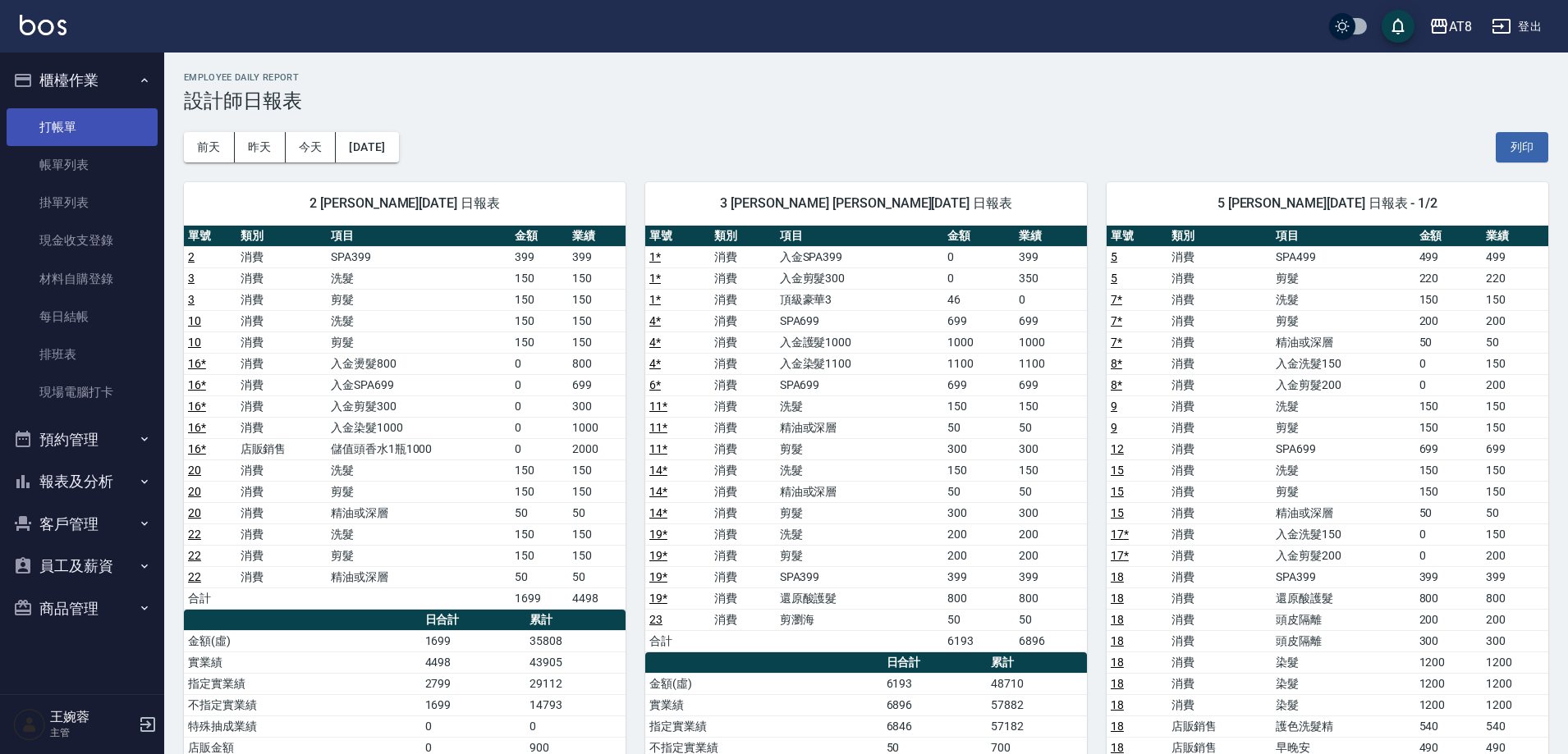
click at [55, 115] on link "打帳單" at bounding box center [82, 127] width 151 height 38
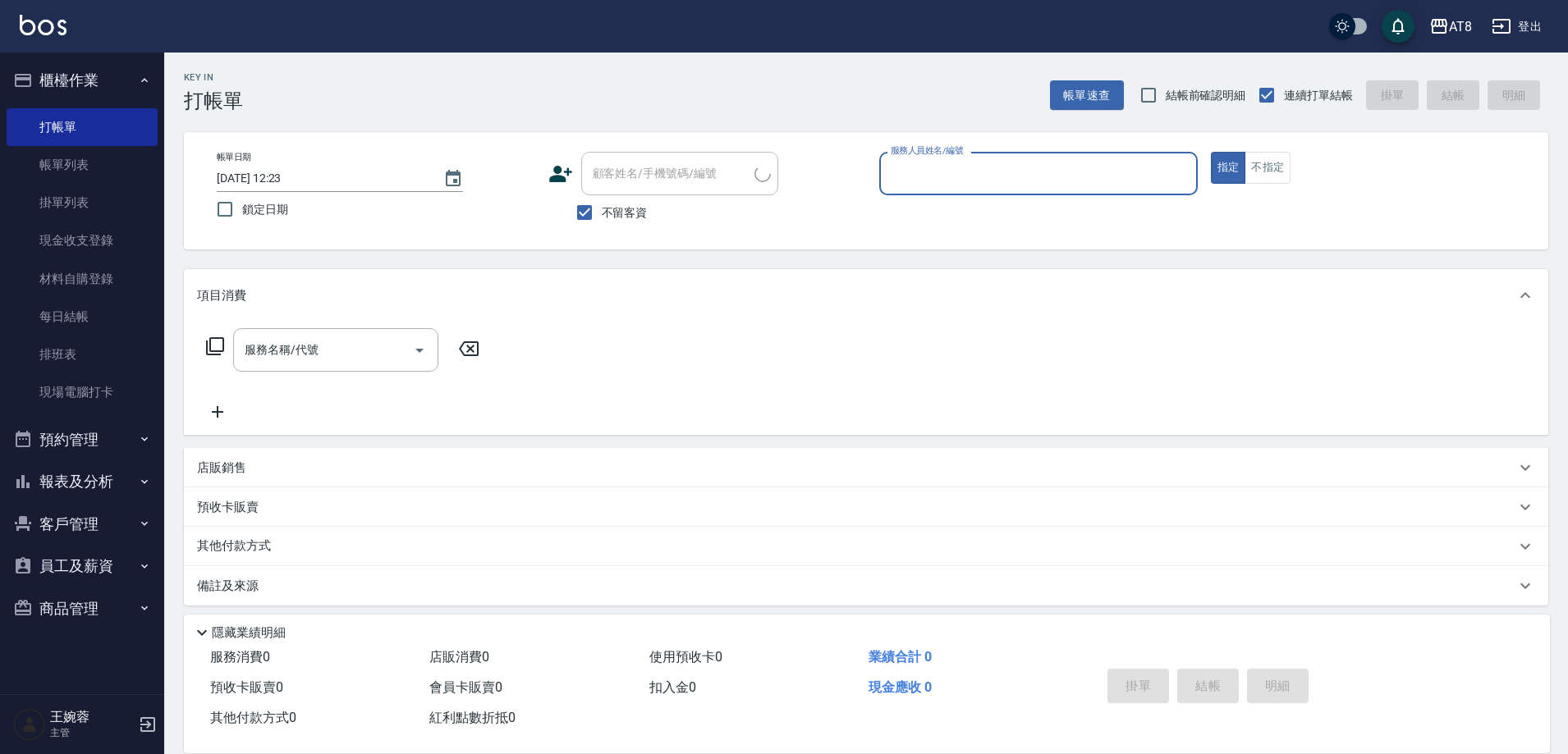
click at [57, 92] on button "櫃檯作業" at bounding box center [82, 80] width 151 height 43
